Goal: Task Accomplishment & Management: Manage account settings

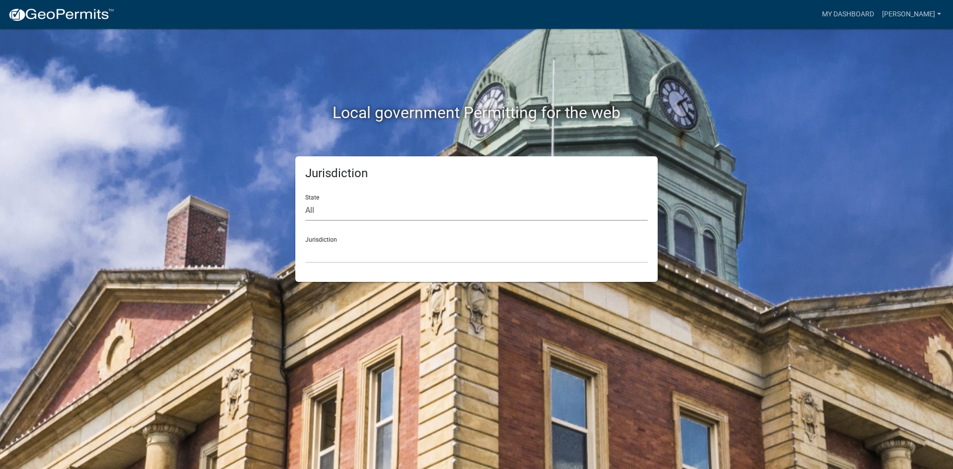
click at [407, 204] on select "All Colorado Georgia Indiana Iowa Kansas Minnesota Ohio South Carolina Wisconsin" at bounding box center [476, 211] width 343 height 20
click at [305, 201] on select "All Colorado Georgia Indiana Iowa Kansas Minnesota Ohio South Carolina Wisconsin" at bounding box center [476, 211] width 343 height 20
click at [383, 210] on select "All Colorado Georgia Indiana Iowa Kansas Minnesota Ohio South Carolina Wisconsin" at bounding box center [476, 211] width 343 height 20
select select "Georgia"
click at [305, 201] on select "All Colorado Georgia Indiana Iowa Kansas Minnesota Ohio South Carolina Wisconsin" at bounding box center [476, 211] width 343 height 20
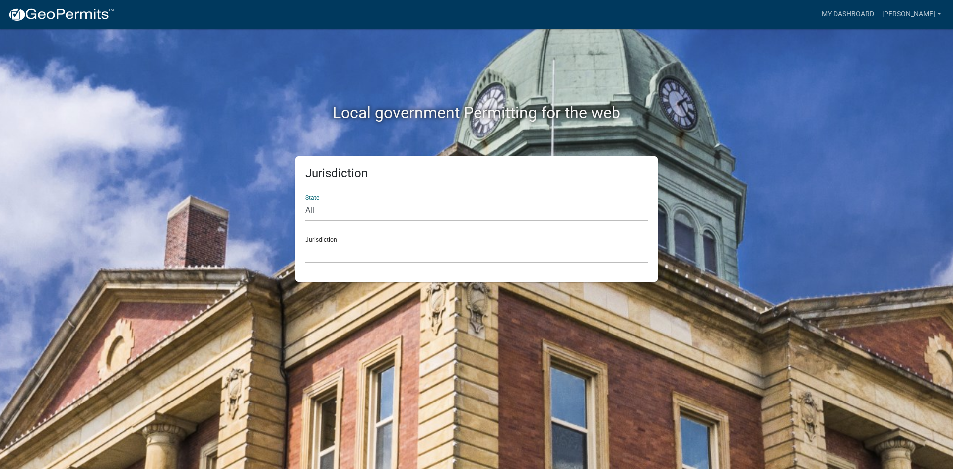
click at [378, 238] on div "Jurisdiction Cook County, Georgia Crawford County, Georgia Gilmer County, Georg…" at bounding box center [476, 246] width 343 height 34
click at [375, 250] on select "Cook County, Georgia Crawford County, Georgia Gilmer County, Georgia Haralson C…" at bounding box center [476, 253] width 343 height 20
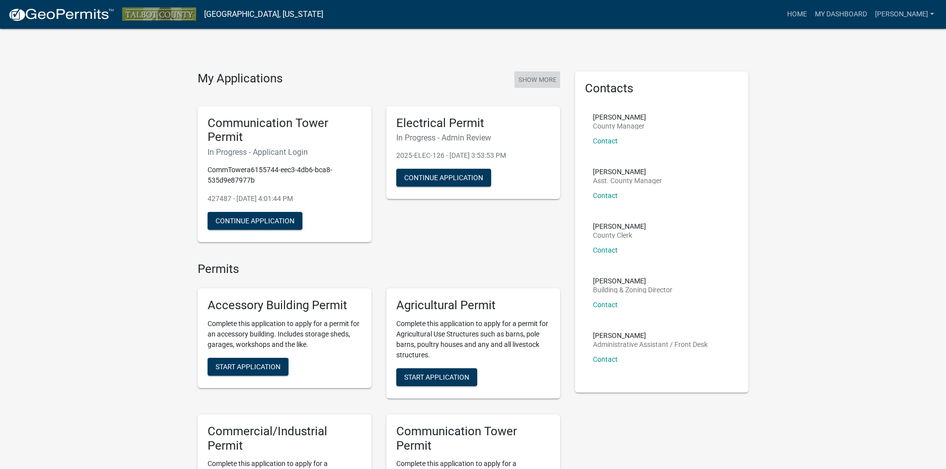
click at [528, 81] on button "Show More" at bounding box center [537, 79] width 46 height 16
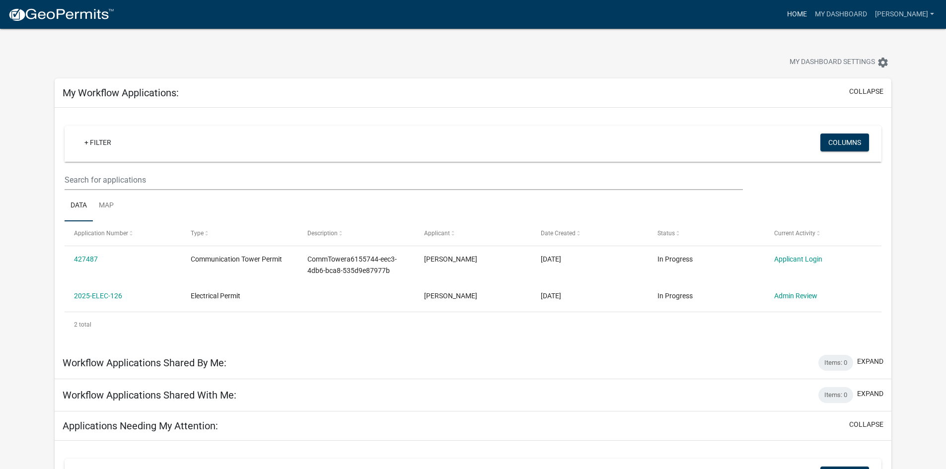
click at [811, 11] on link "Home" at bounding box center [797, 14] width 28 height 19
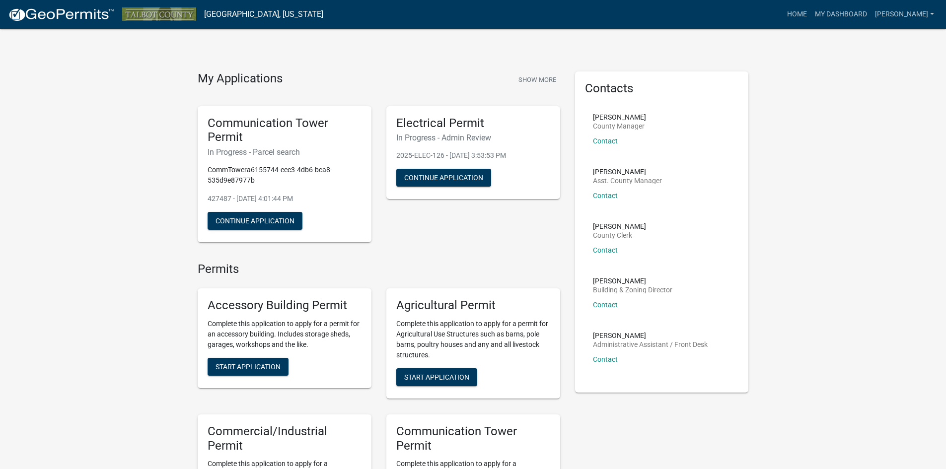
click at [70, 16] on img at bounding box center [61, 14] width 106 height 15
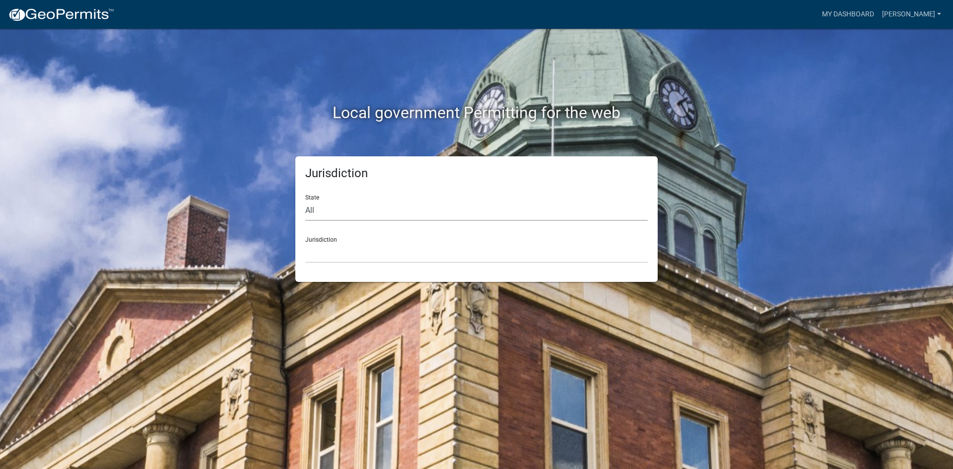
click at [358, 208] on select "All Colorado Georgia Indiana Iowa Kansas Minnesota Ohio South Carolina Wisconsin" at bounding box center [476, 211] width 343 height 20
select select "Georgia"
click at [305, 201] on select "All Colorado Georgia Indiana Iowa Kansas Minnesota Ohio South Carolina Wisconsin" at bounding box center [476, 211] width 343 height 20
click at [345, 235] on div "Jurisdiction Cook County, Georgia Crawford County, Georgia Gilmer County, Georg…" at bounding box center [476, 246] width 343 height 34
click at [339, 253] on select "Cook County, Georgia Crawford County, Georgia Gilmer County, Georgia Haralson C…" at bounding box center [476, 253] width 343 height 20
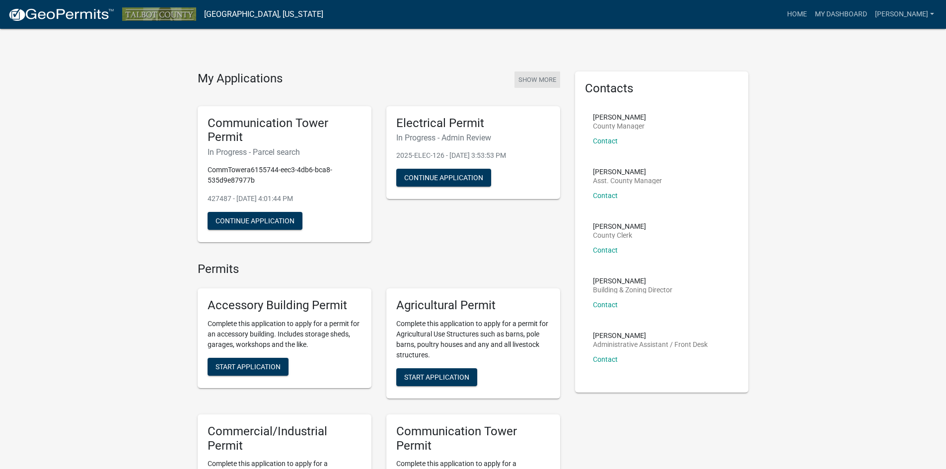
click at [541, 81] on button "Show More" at bounding box center [537, 79] width 46 height 16
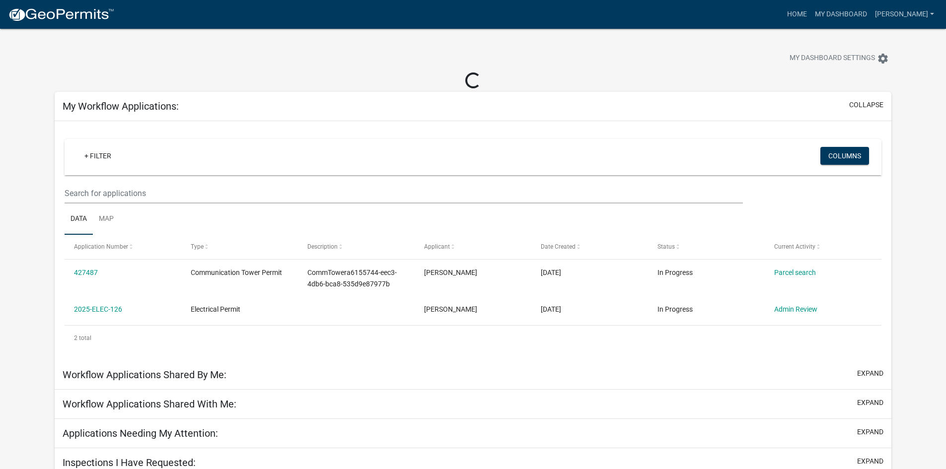
scroll to position [29, 0]
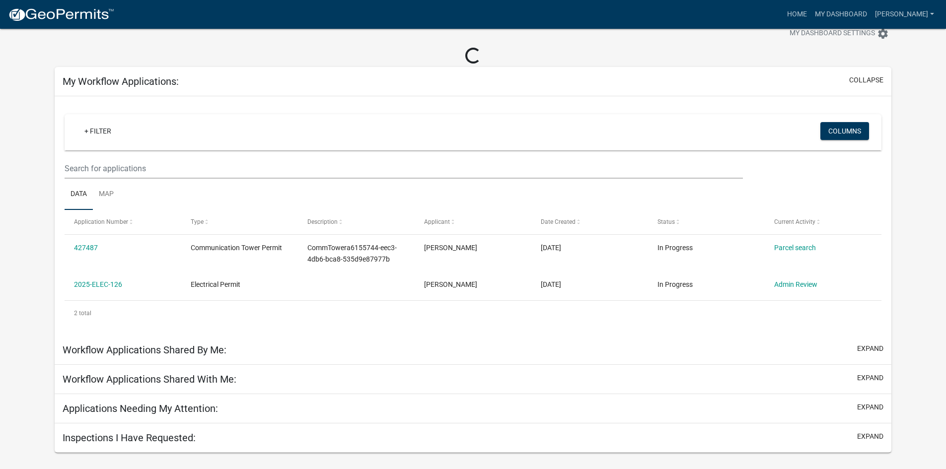
click at [274, 443] on div "Inspections I Have Requested: expand" at bounding box center [473, 437] width 836 height 29
click at [877, 434] on button "expand" at bounding box center [870, 436] width 26 height 10
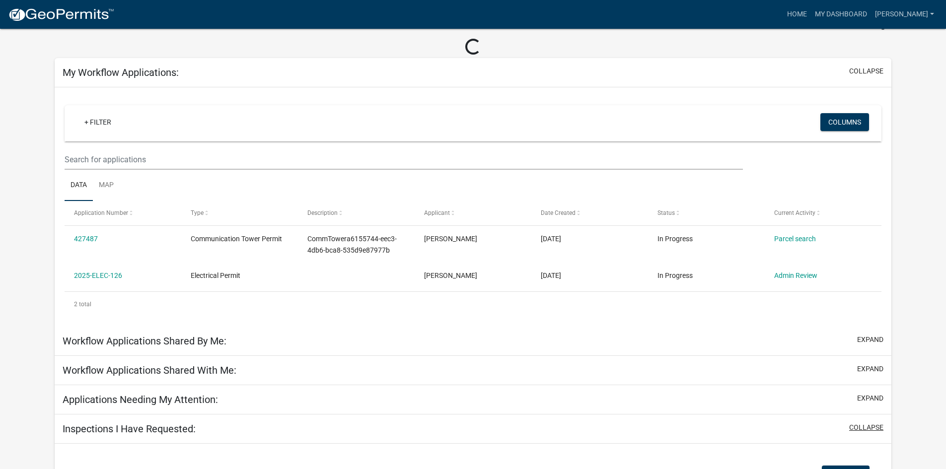
scroll to position [0, 0]
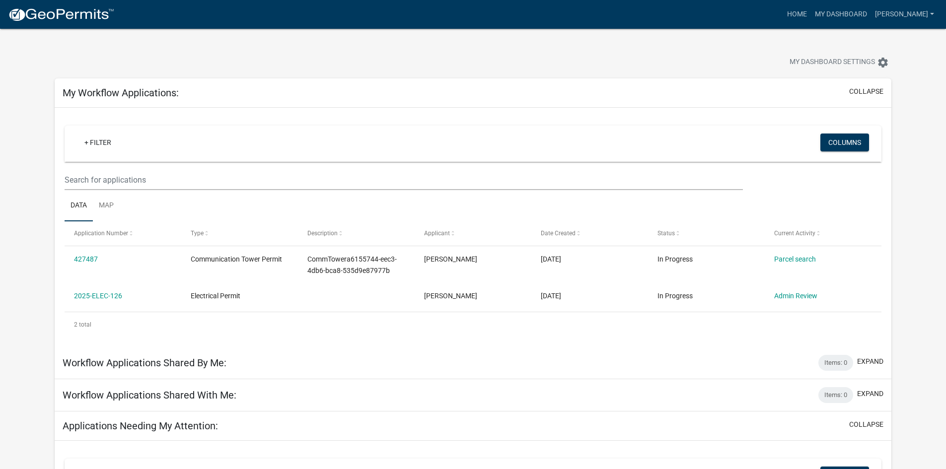
click at [21, 268] on app-user-applications "more_horiz Home My Dashboard vladimir Account Logout My Dashboard Settings sett…" at bounding box center [473, 477] width 946 height 896
click at [847, 62] on span "My Dashboard Settings" at bounding box center [831, 63] width 85 height 12
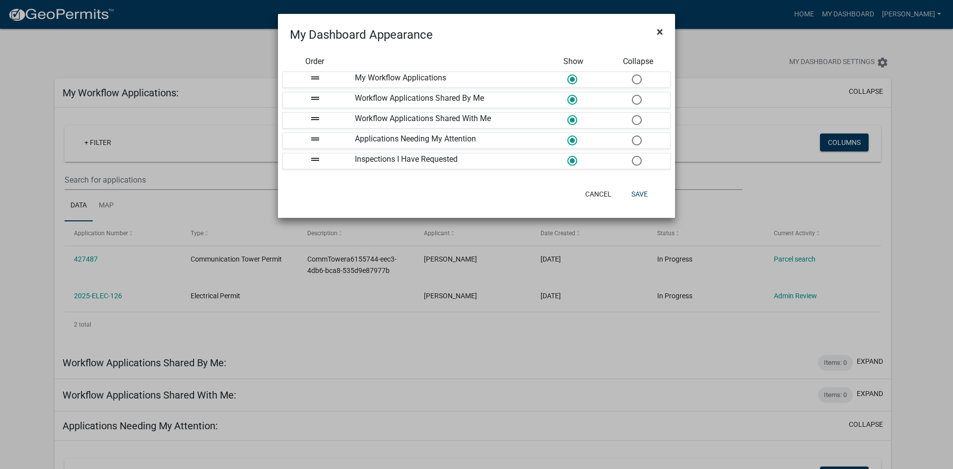
click at [659, 25] on span "×" at bounding box center [660, 32] width 6 height 14
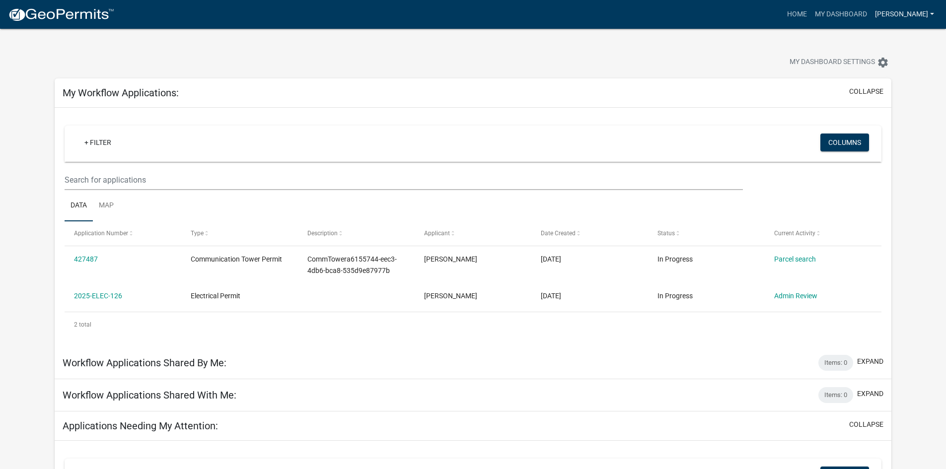
click at [917, 13] on link "vladimir" at bounding box center [904, 14] width 67 height 19
click at [895, 38] on link "Account" at bounding box center [897, 41] width 79 height 24
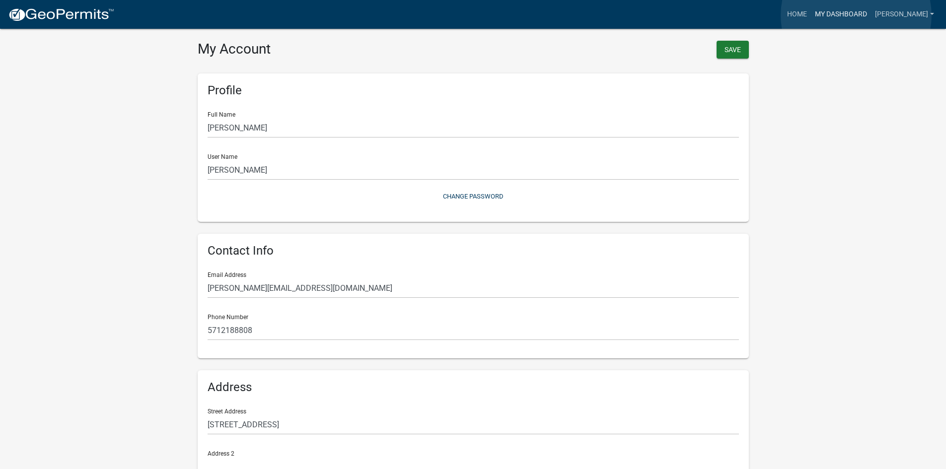
click at [856, 15] on link "My Dashboard" at bounding box center [841, 14] width 60 height 19
